Goal: Task Accomplishment & Management: Manage account settings

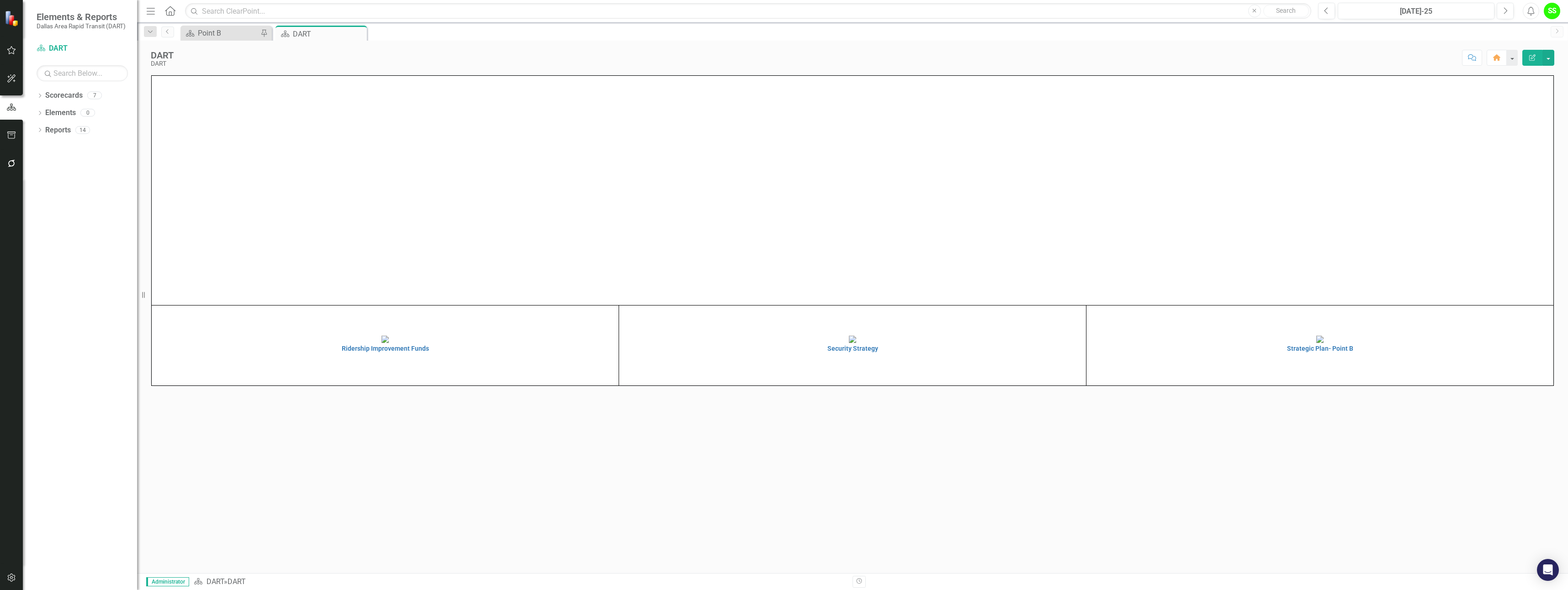
scroll to position [42, 0]
click at [381, 352] on h4 "Ridership Improvement Funds" at bounding box center [385, 349] width 462 height 7
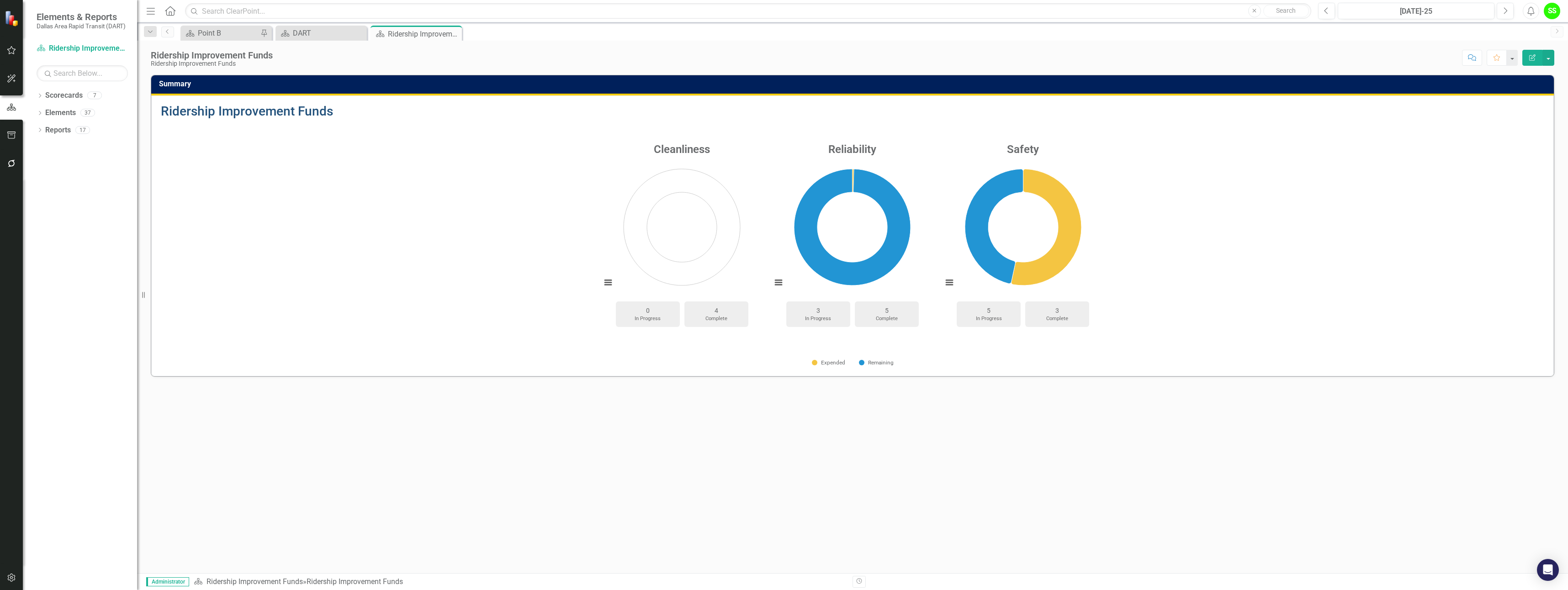
click at [218, 110] on link "Ridership Improvement Funds" at bounding box center [247, 111] width 172 height 15
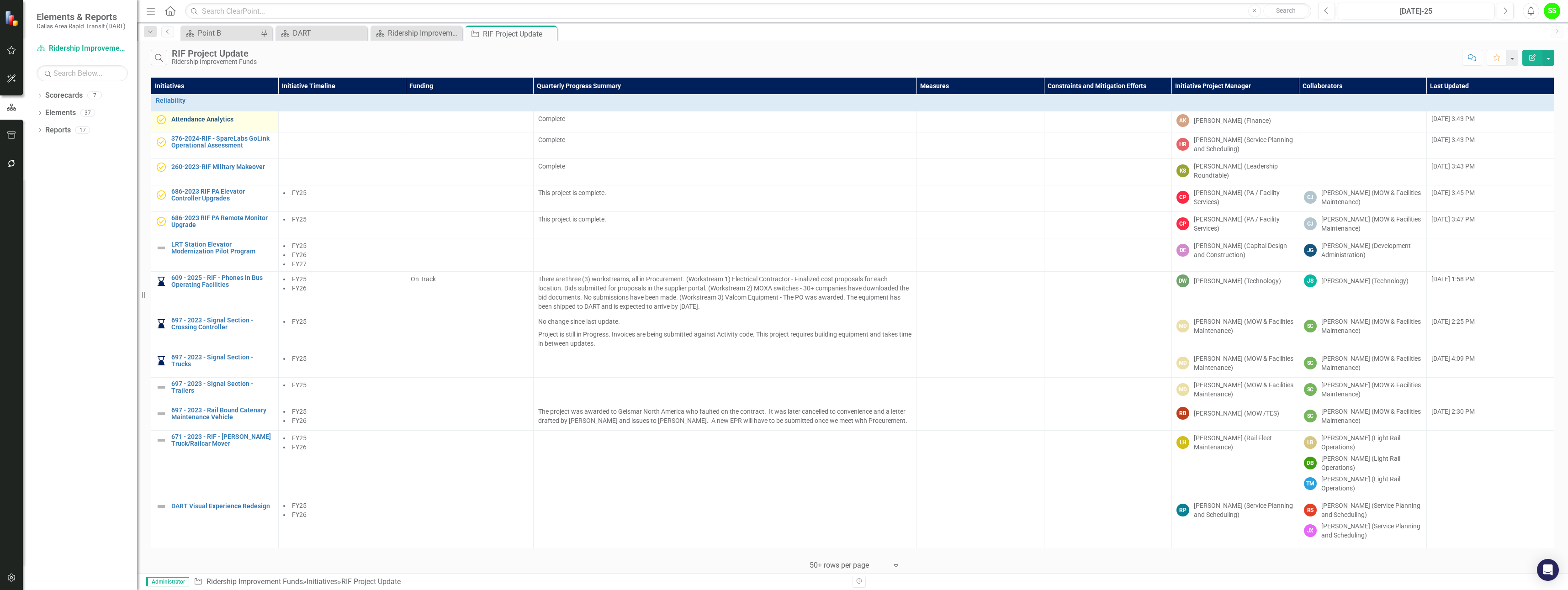
click at [210, 119] on link "Attendance Analytics" at bounding box center [222, 119] width 102 height 7
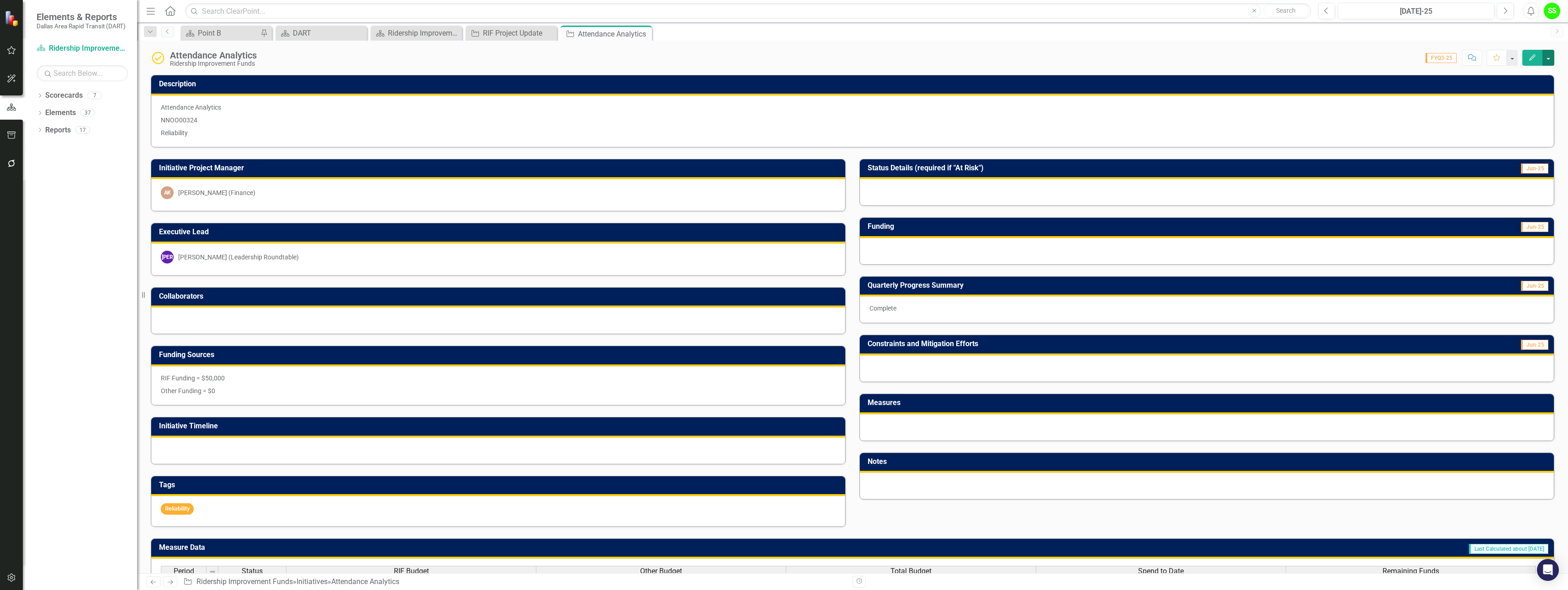
click at [1548, 52] on button "button" at bounding box center [1548, 57] width 12 height 16
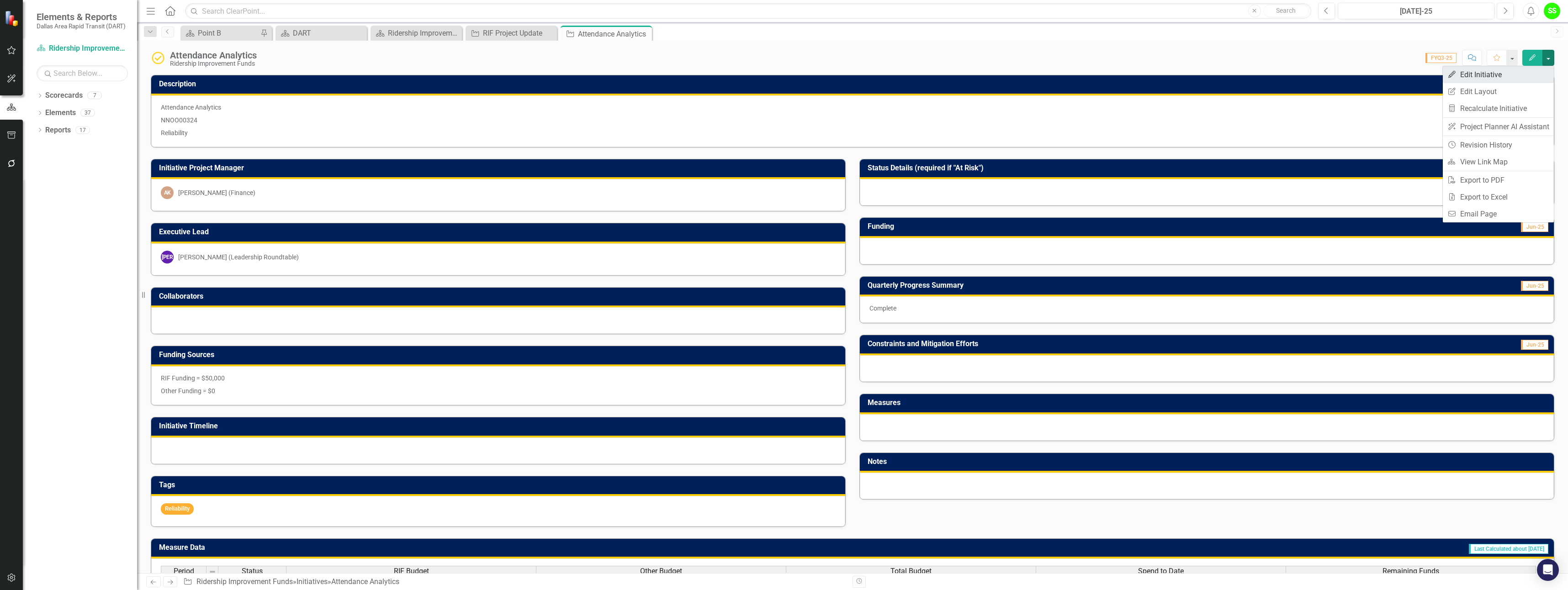
click at [1475, 76] on link "Edit Edit Initiative" at bounding box center [1498, 74] width 111 height 17
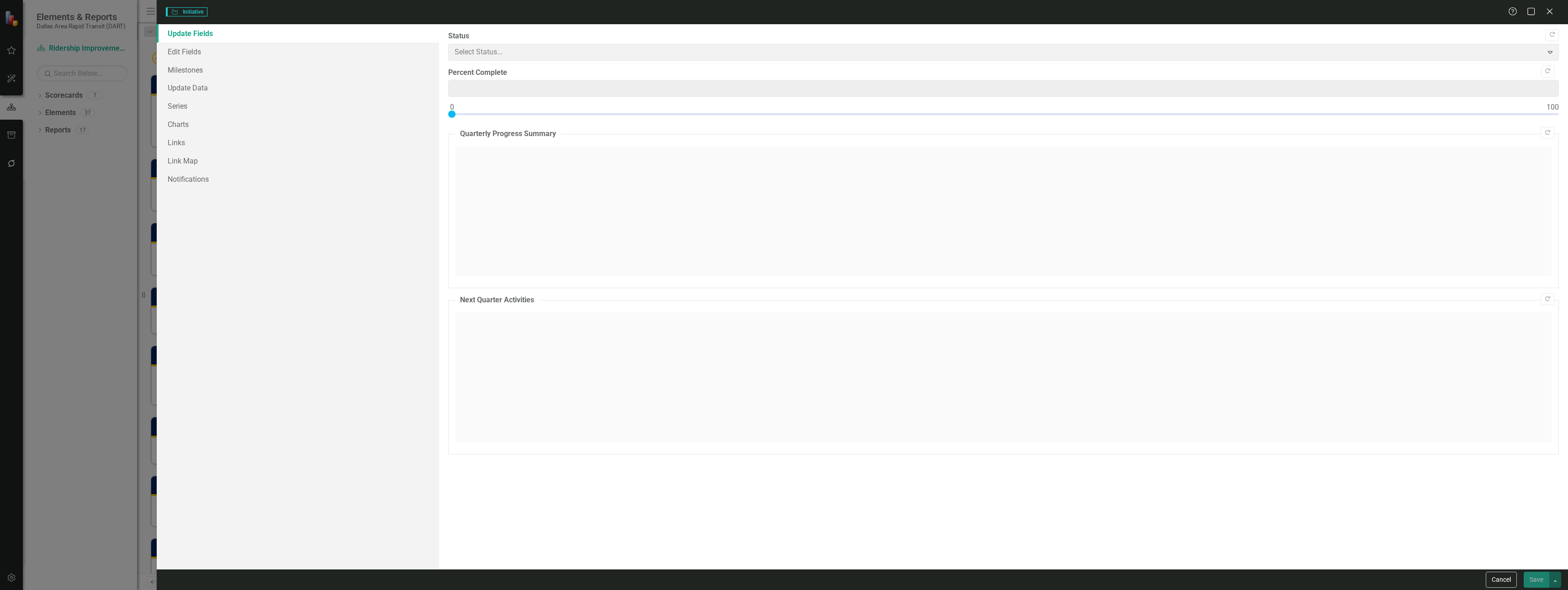
type input "0"
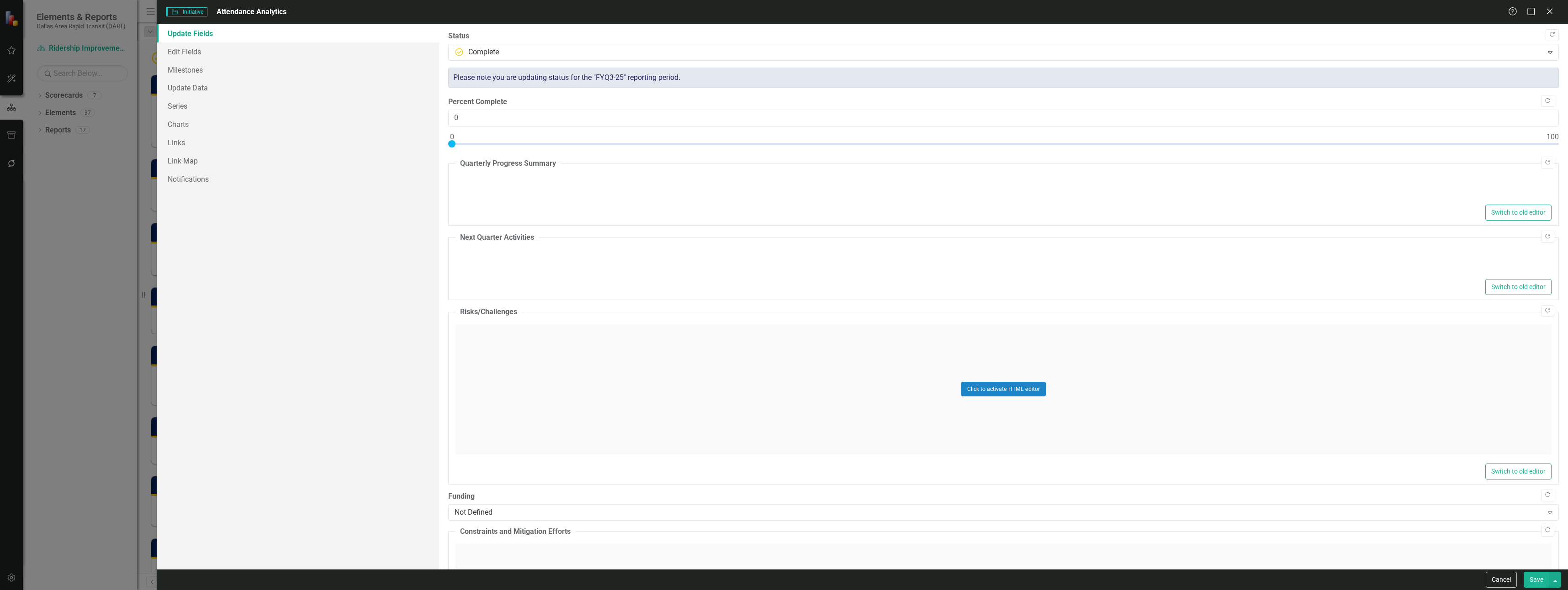
type textarea "<p>Complete</p>"
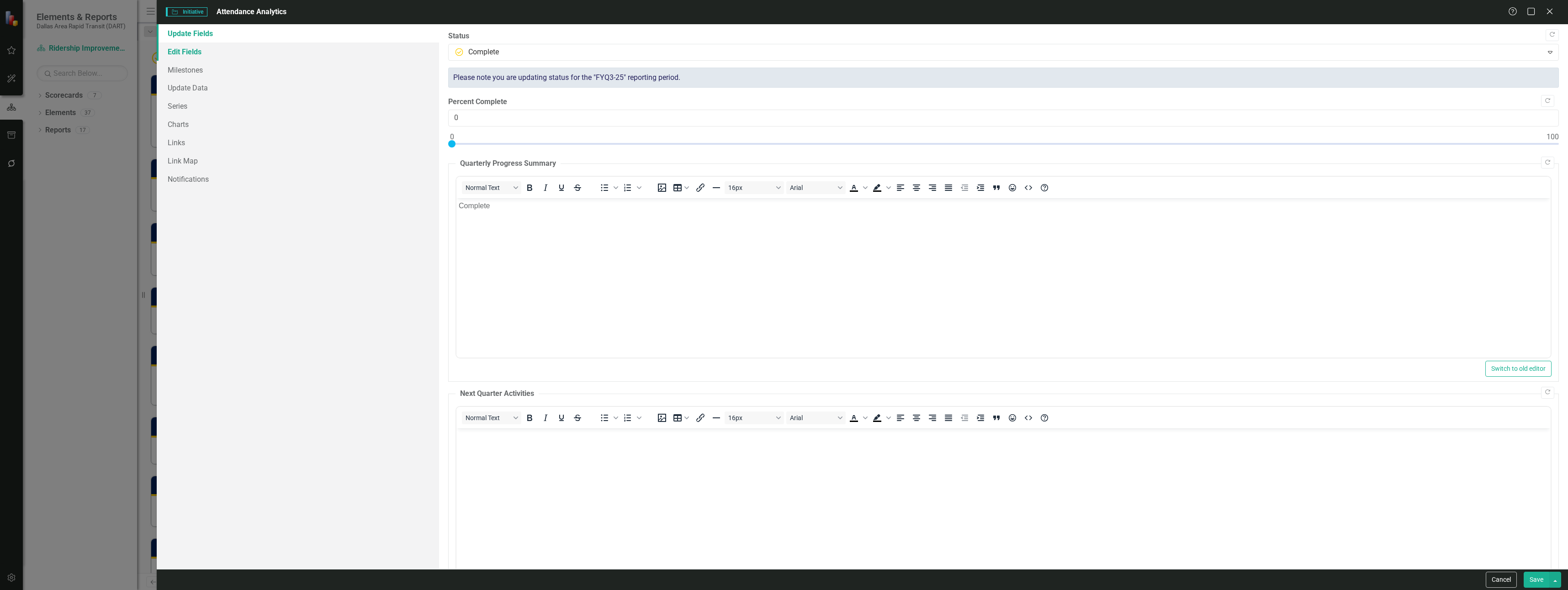
click at [178, 49] on link "Edit Fields" at bounding box center [298, 51] width 282 height 18
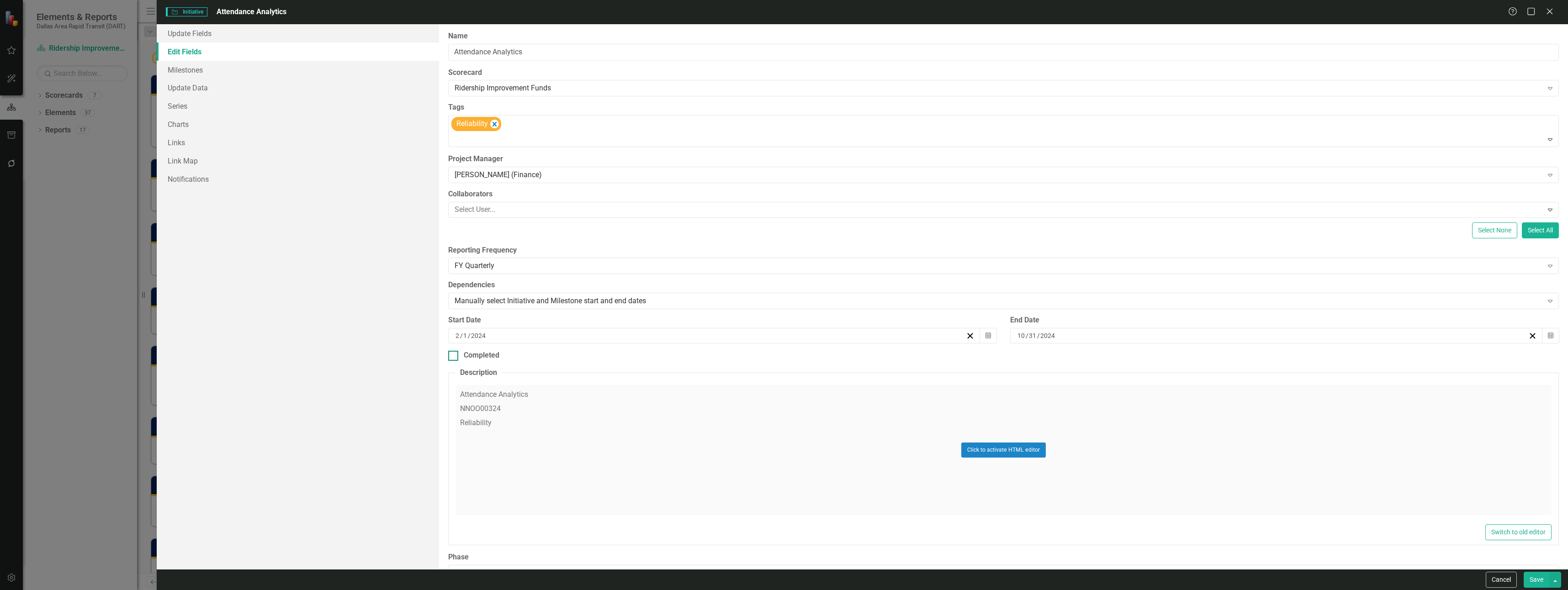
click at [455, 355] on div at bounding box center [453, 356] width 10 height 10
click at [454, 355] on input "Completed" at bounding box center [451, 354] width 6 height 6
checkbox input "true"
click at [1537, 580] on button "Save" at bounding box center [1537, 579] width 26 height 16
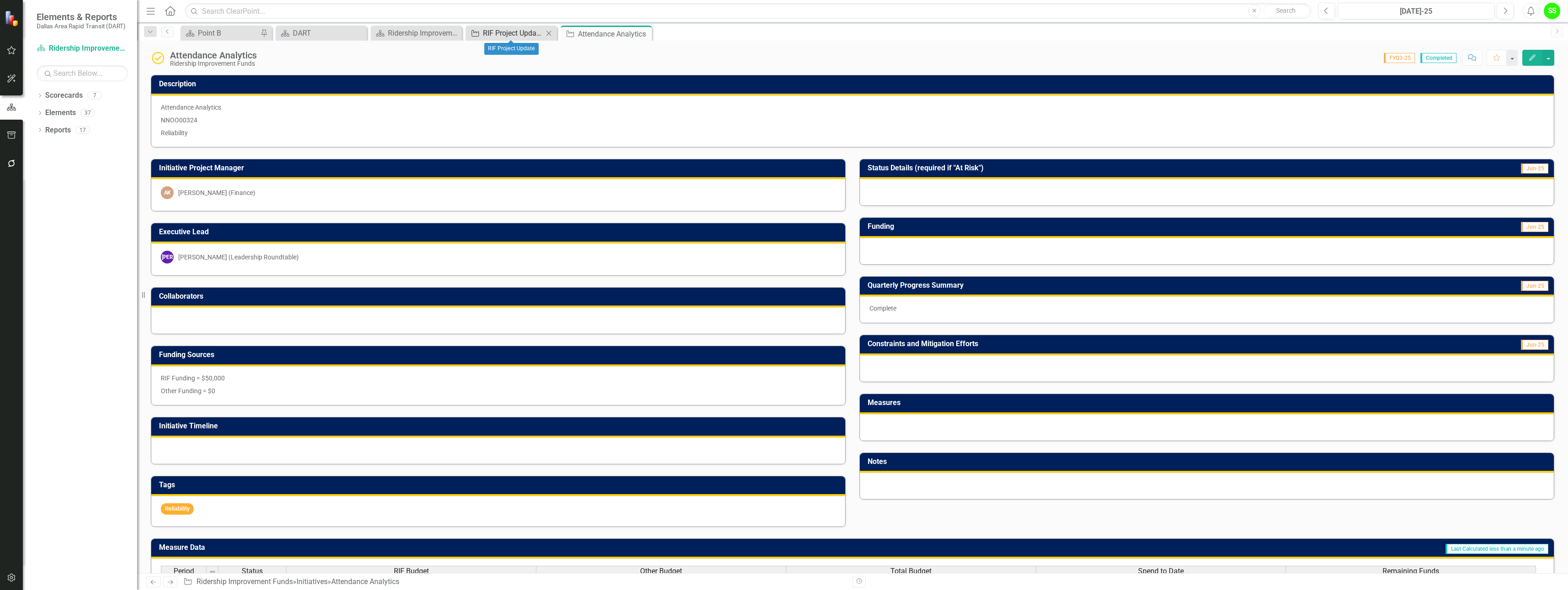
click at [518, 31] on div "RIF Project Update" at bounding box center [513, 33] width 60 height 12
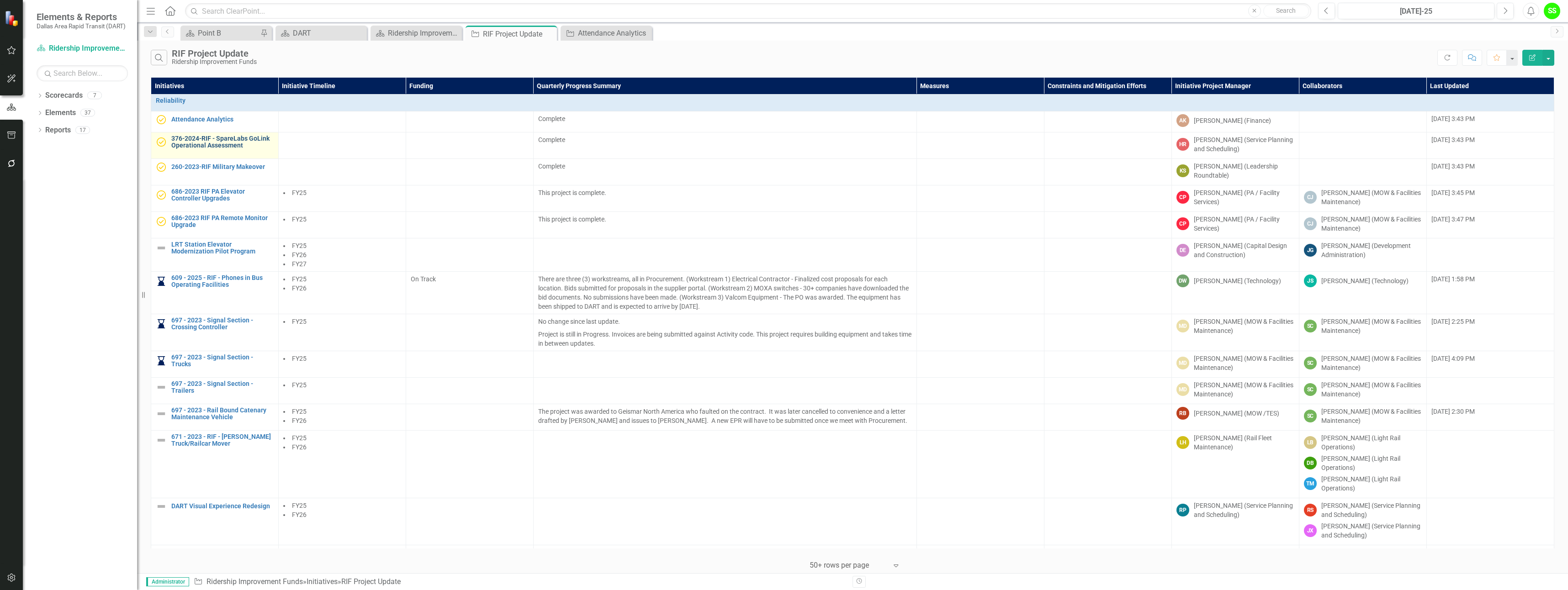
click at [200, 139] on link "376-2024-RIF - SpareLabs GoLink Operational Assessment" at bounding box center [222, 142] width 102 height 14
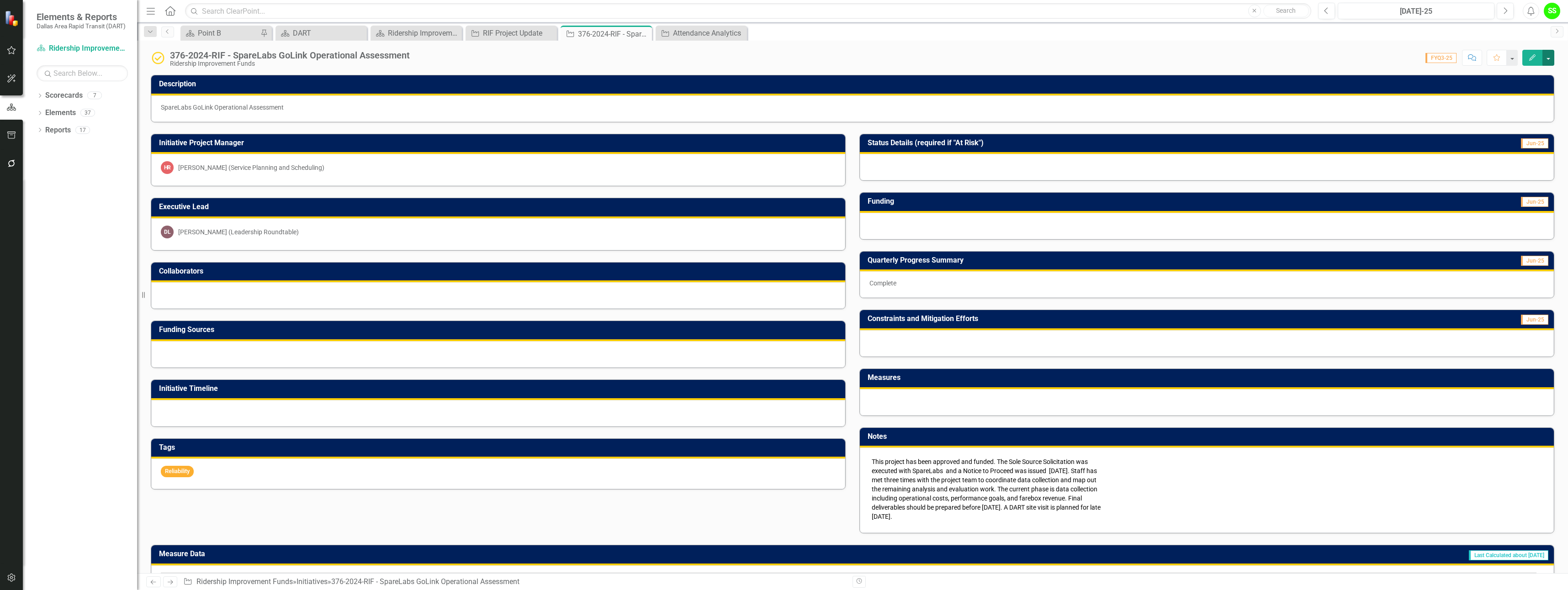
click at [1550, 59] on button "button" at bounding box center [1548, 57] width 12 height 16
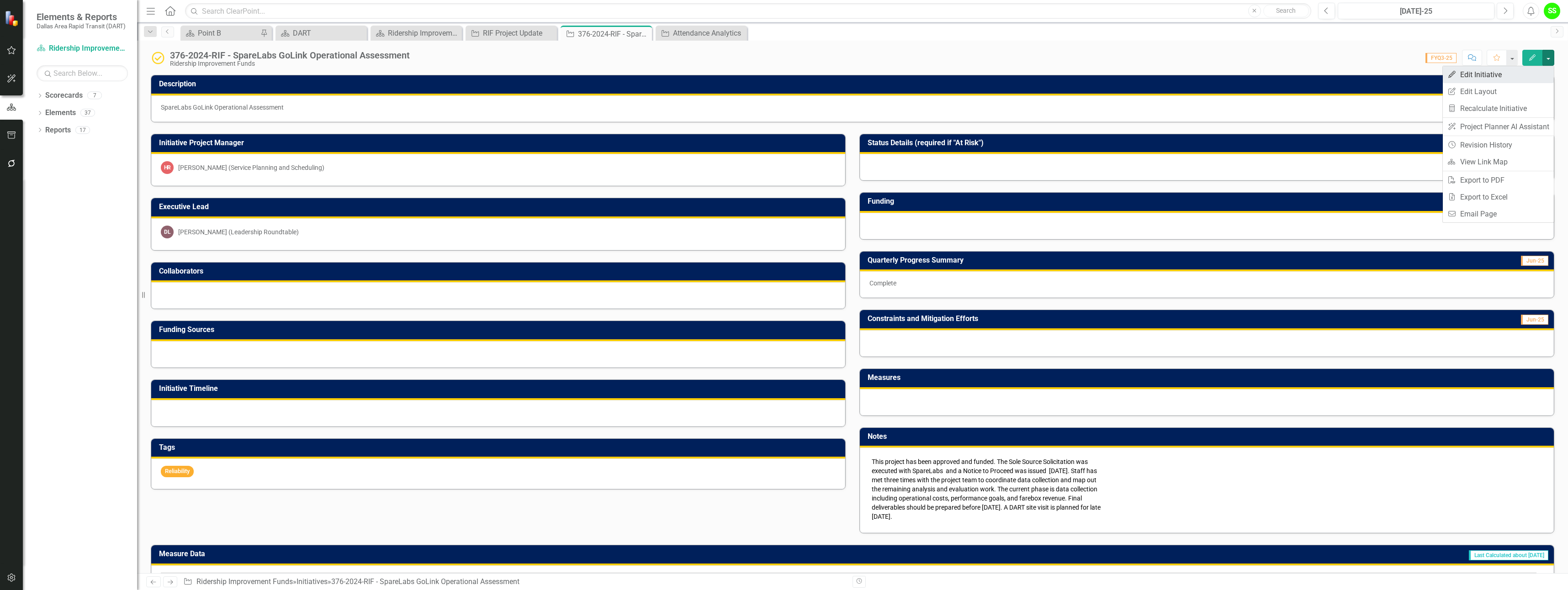
click at [1481, 78] on link "Edit Edit Initiative" at bounding box center [1498, 74] width 111 height 17
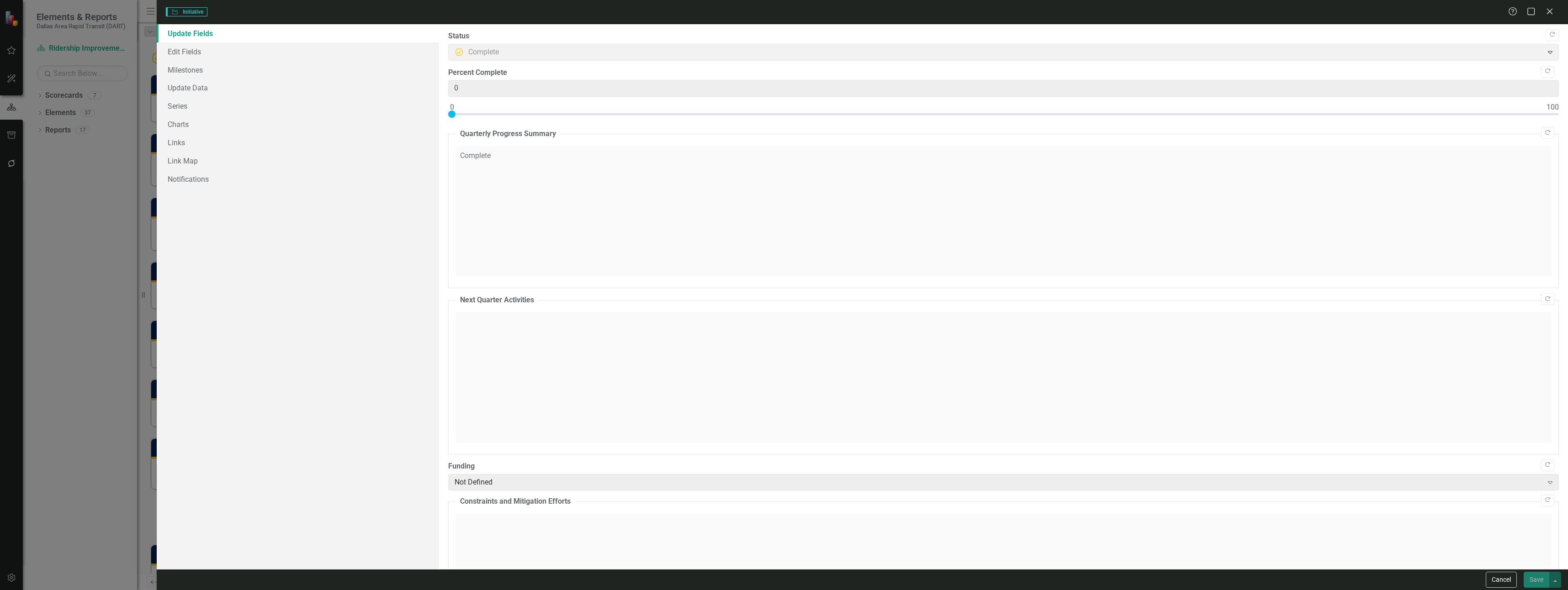
type input "0"
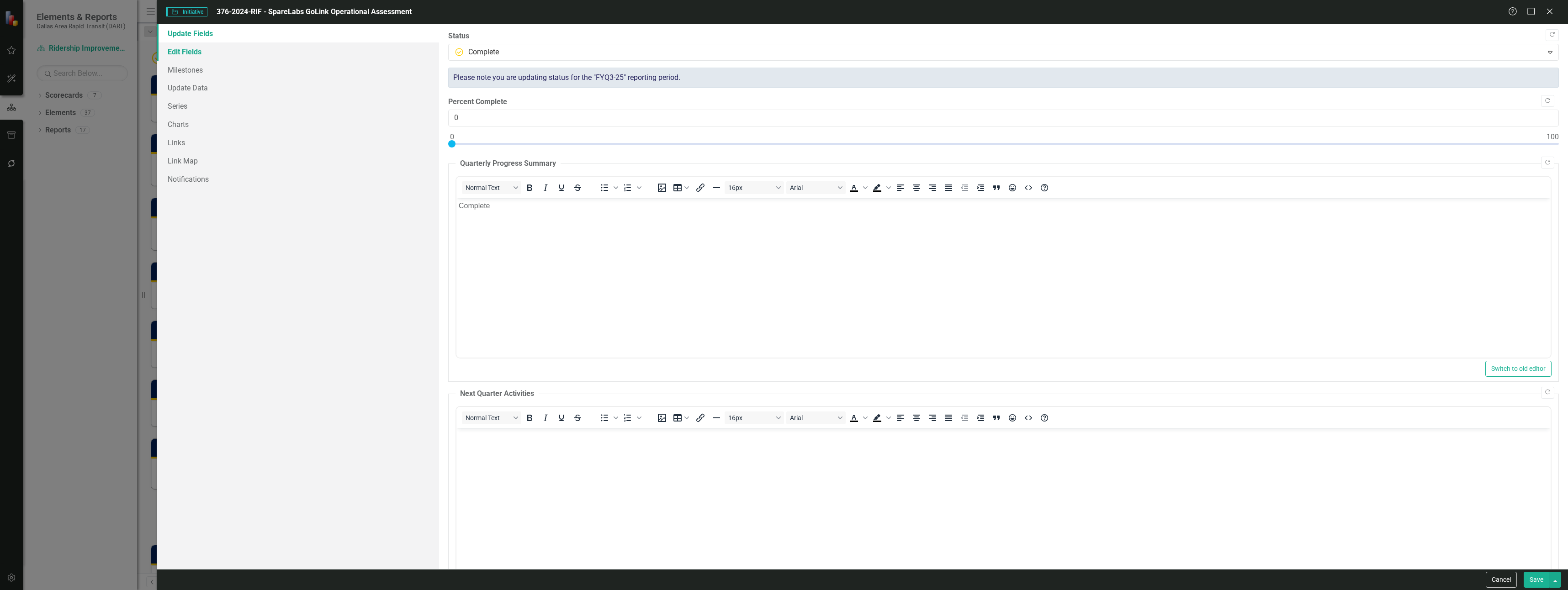
click at [186, 54] on link "Edit Fields" at bounding box center [298, 51] width 282 height 18
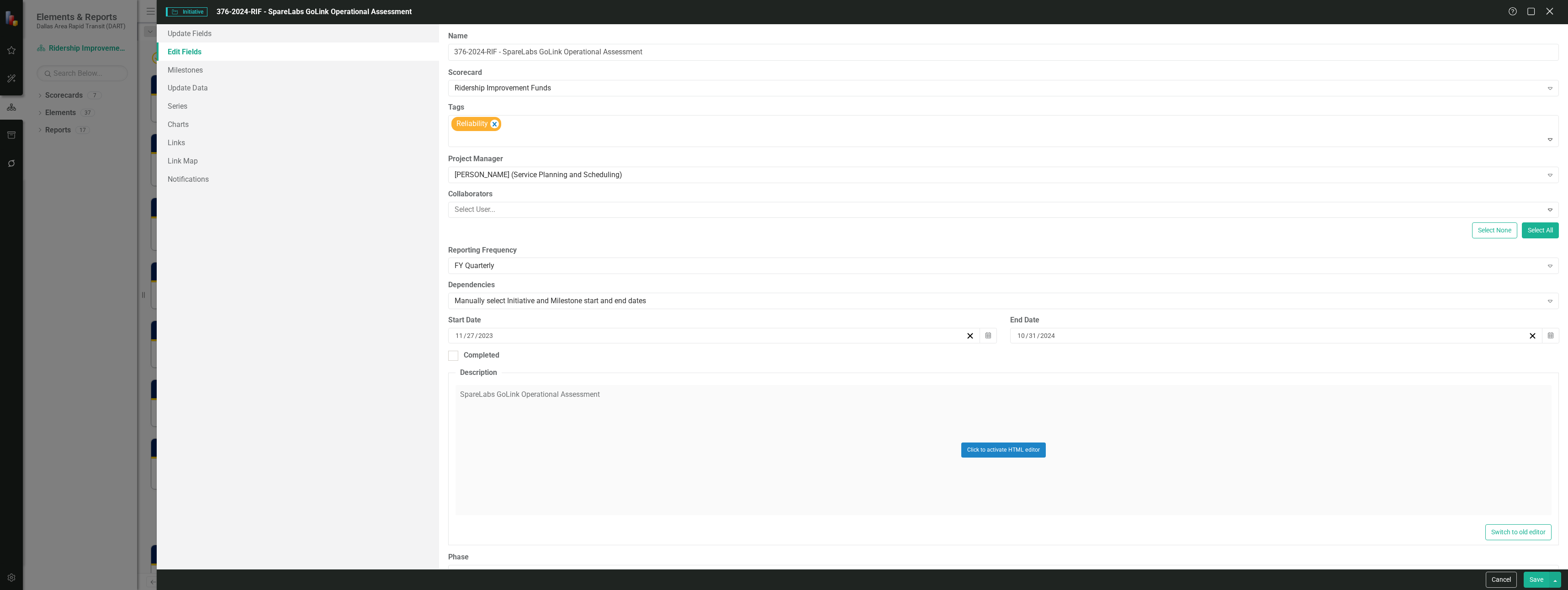
click at [1550, 10] on icon "Close" at bounding box center [1549, 11] width 12 height 9
